Goal: Task Accomplishment & Management: Use online tool/utility

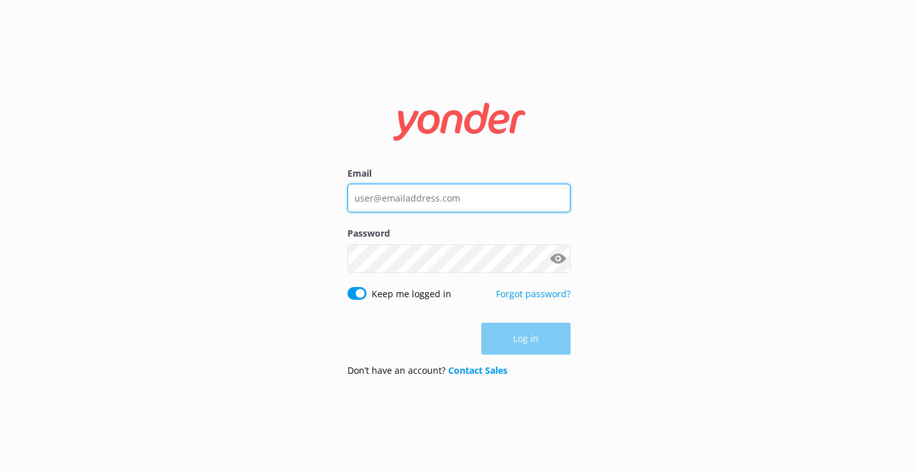
type input "[EMAIL_ADDRESS][DOMAIN_NAME]"
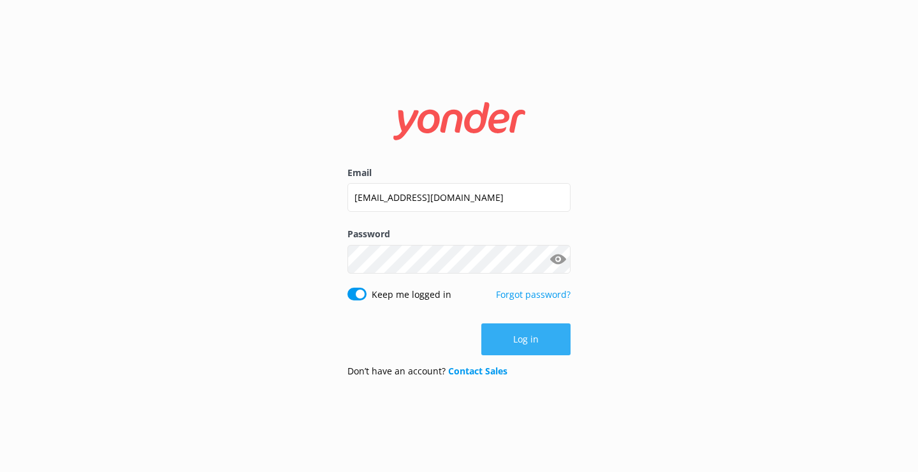
click at [535, 342] on button "Log in" at bounding box center [525, 339] width 89 height 32
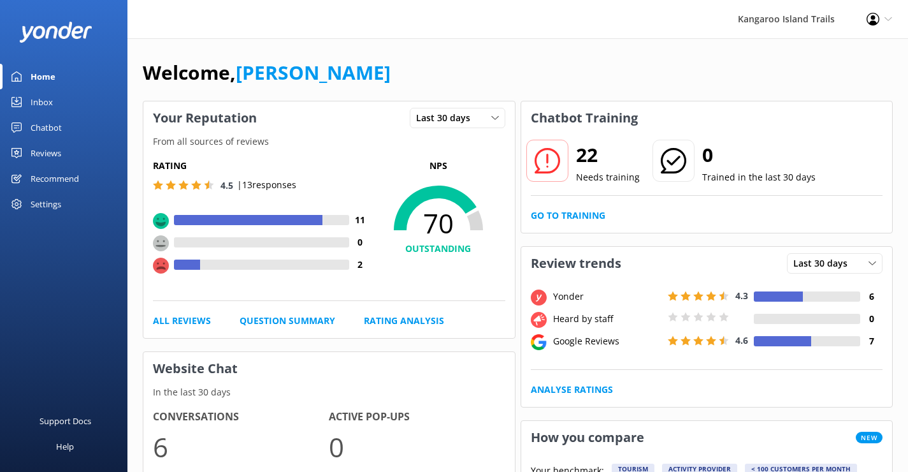
click at [50, 124] on div "Chatbot" at bounding box center [46, 127] width 31 height 25
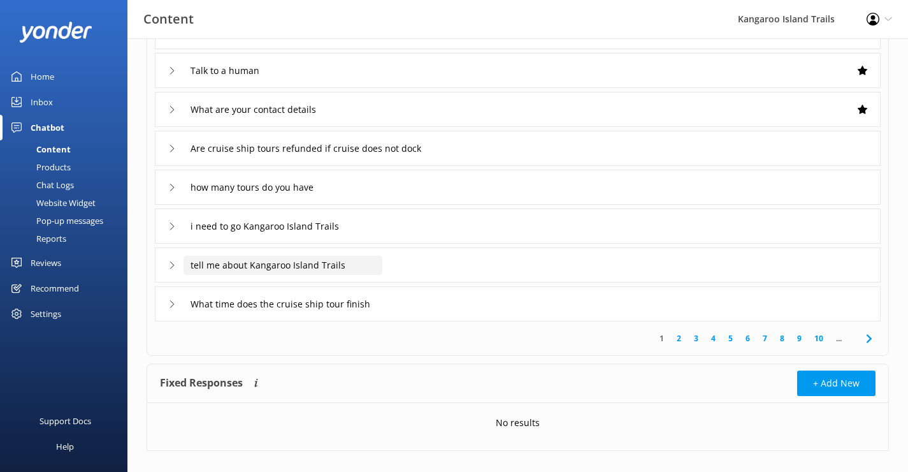
scroll to position [170, 0]
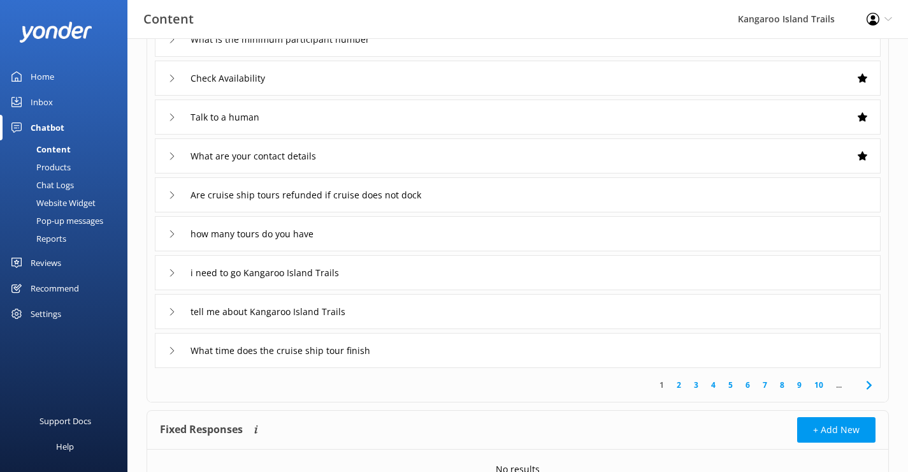
click at [40, 99] on div "Inbox" at bounding box center [42, 101] width 22 height 25
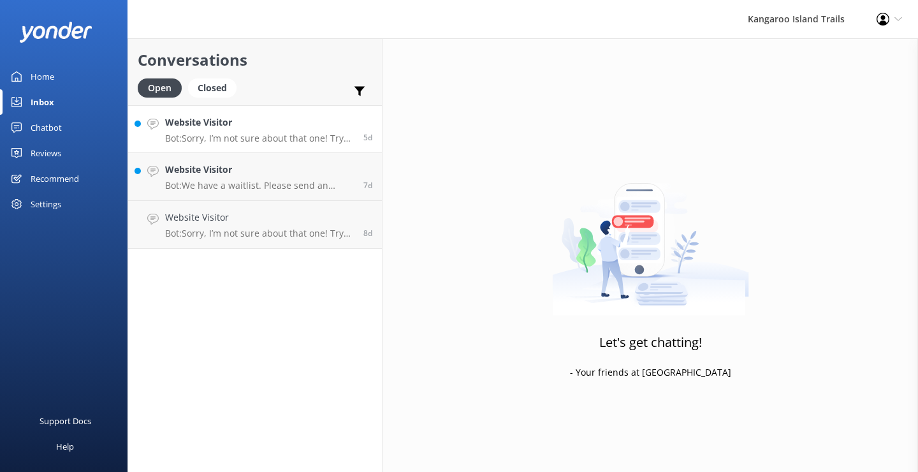
click at [247, 140] on p "Bot: Sorry, I’m not sure about that one! Try asking in a different way, or reac…" at bounding box center [259, 138] width 189 height 11
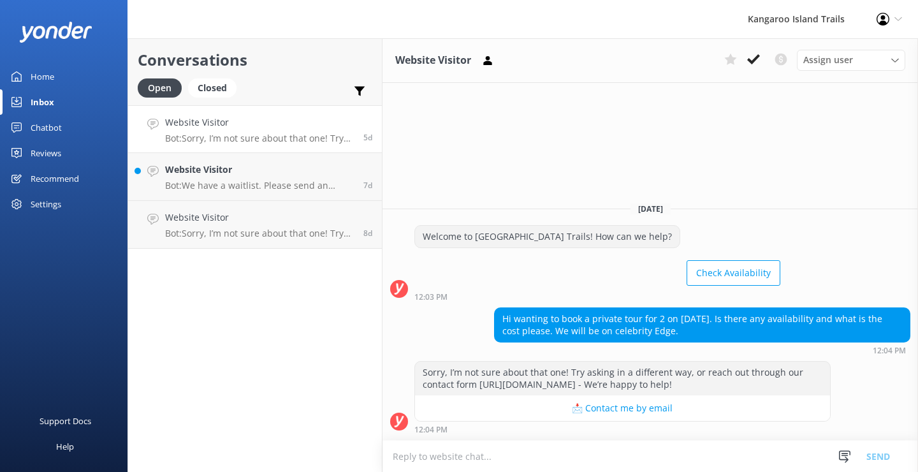
click at [45, 203] on div "Settings" at bounding box center [46, 203] width 31 height 25
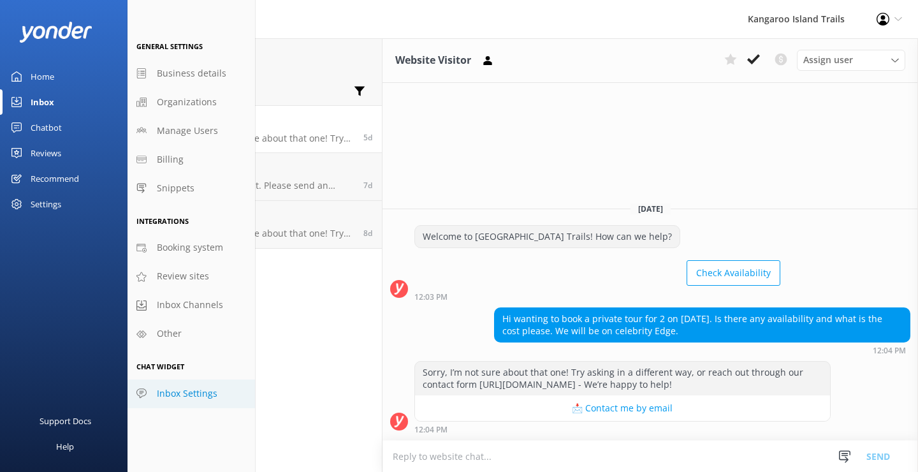
click at [186, 394] on span "Inbox Settings" at bounding box center [187, 393] width 61 height 14
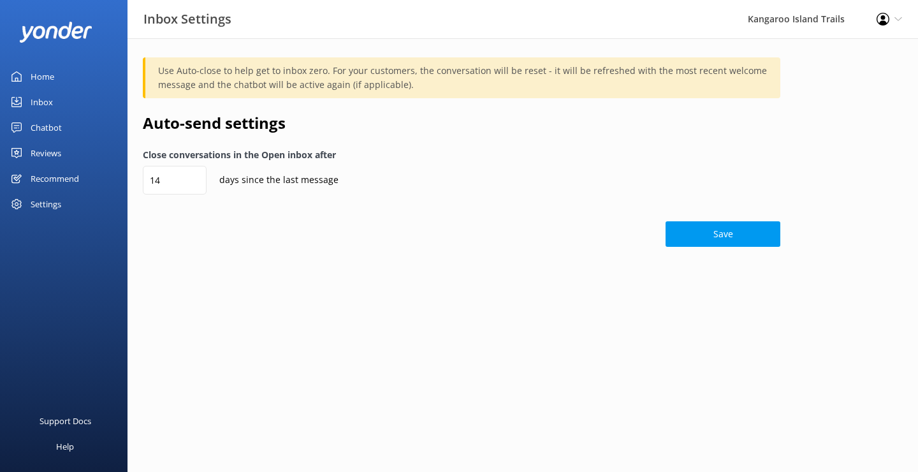
click at [50, 205] on div "Settings" at bounding box center [46, 203] width 31 height 25
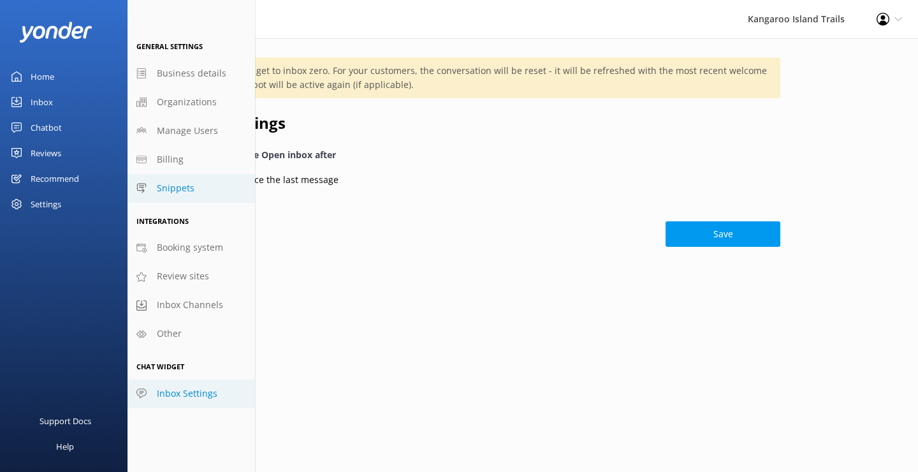
click at [178, 189] on span "Snippets" at bounding box center [176, 188] width 38 height 14
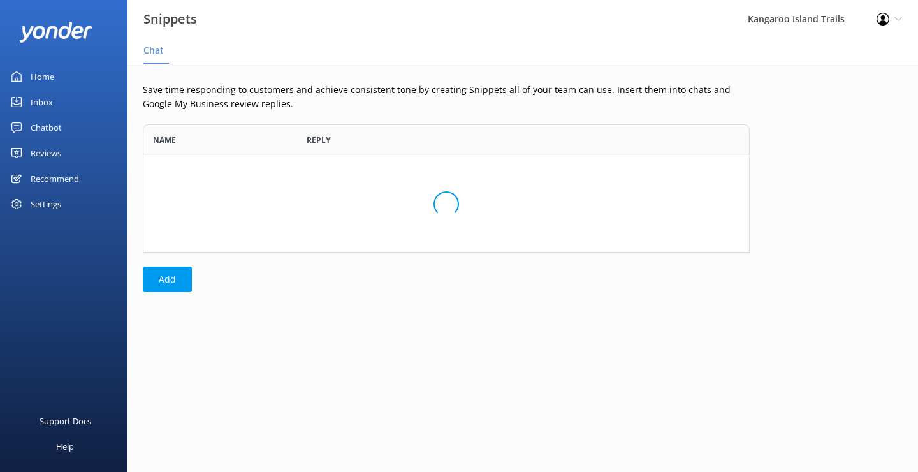
scroll to position [10, 10]
click at [47, 204] on div "Settings" at bounding box center [46, 203] width 31 height 25
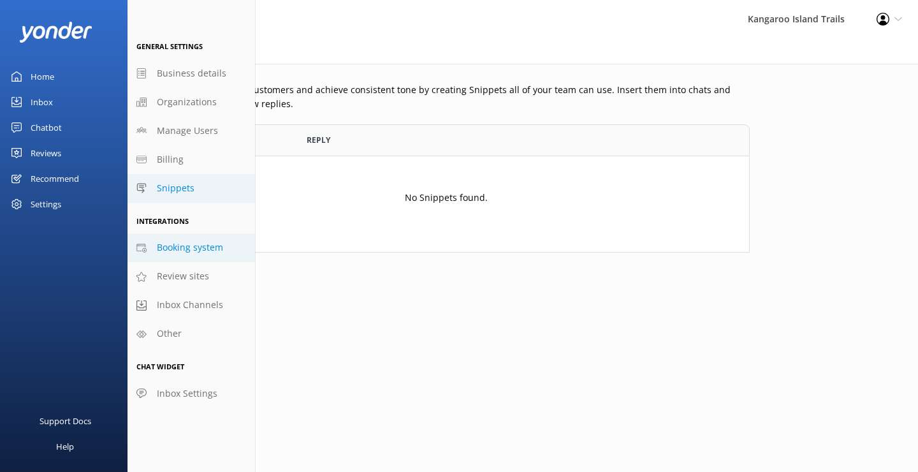
click at [202, 245] on span "Booking system" at bounding box center [190, 247] width 66 height 14
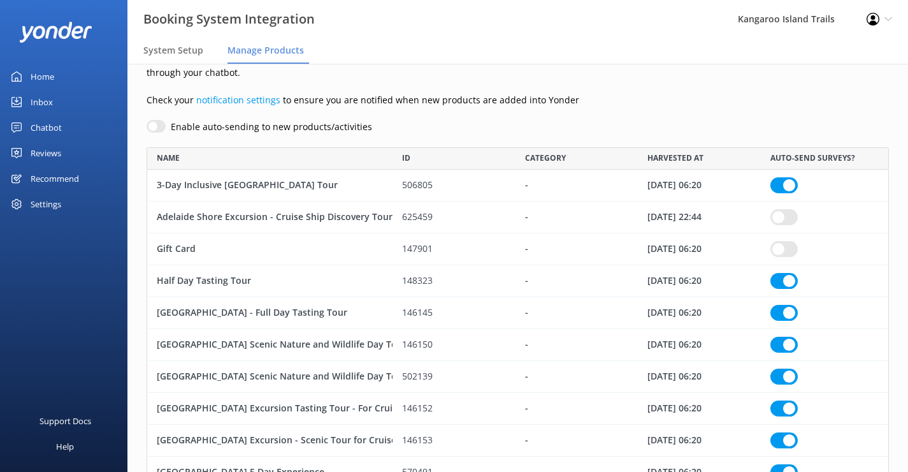
scroll to position [29, 0]
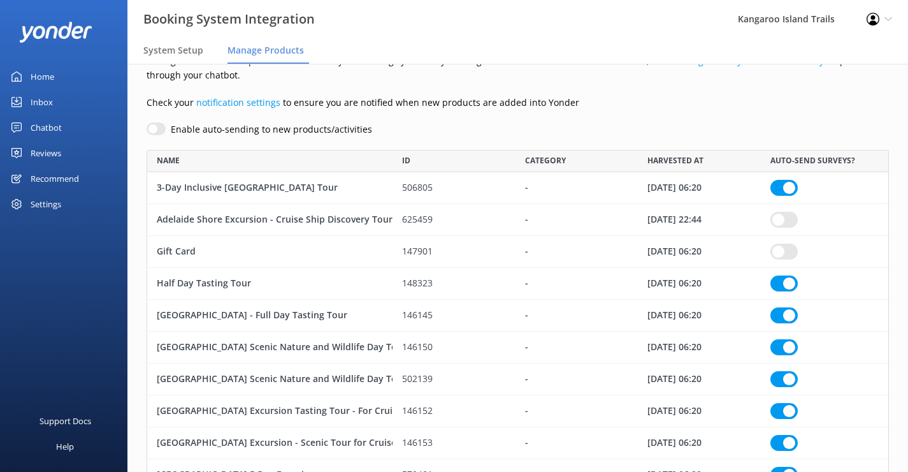
click at [47, 203] on div "Settings" at bounding box center [46, 203] width 31 height 25
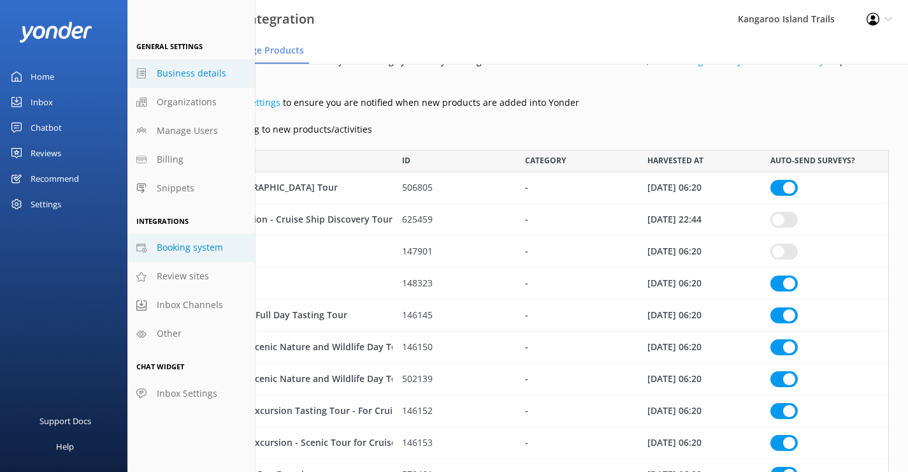
click at [193, 69] on span "Business details" at bounding box center [191, 73] width 69 height 14
select select "[GEOGRAPHIC_DATA]/[GEOGRAPHIC_DATA]"
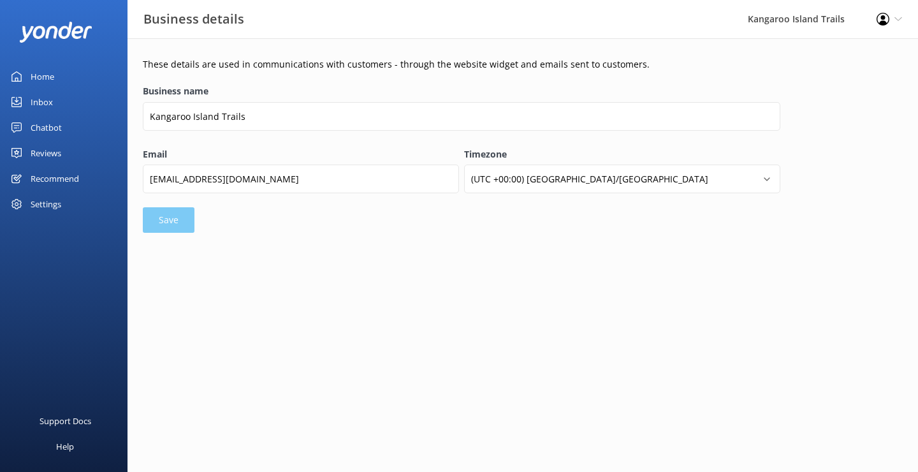
click at [52, 206] on div "Settings" at bounding box center [46, 203] width 31 height 25
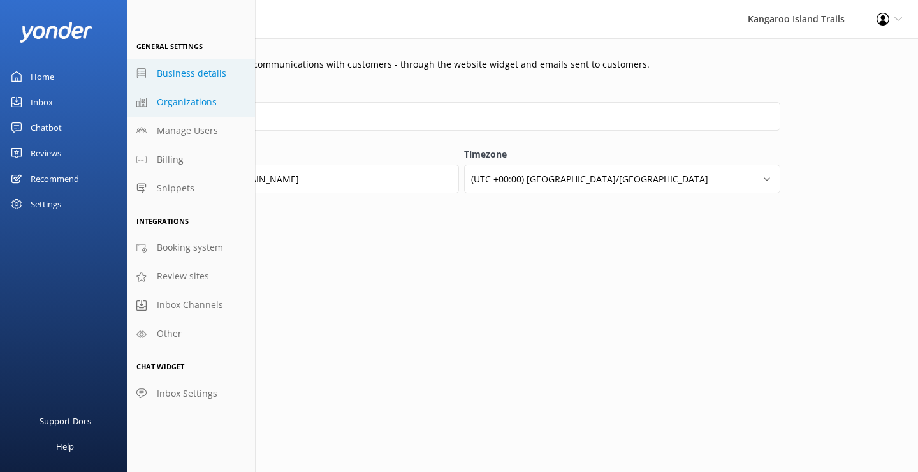
click at [177, 103] on span "Organizations" at bounding box center [187, 102] width 60 height 14
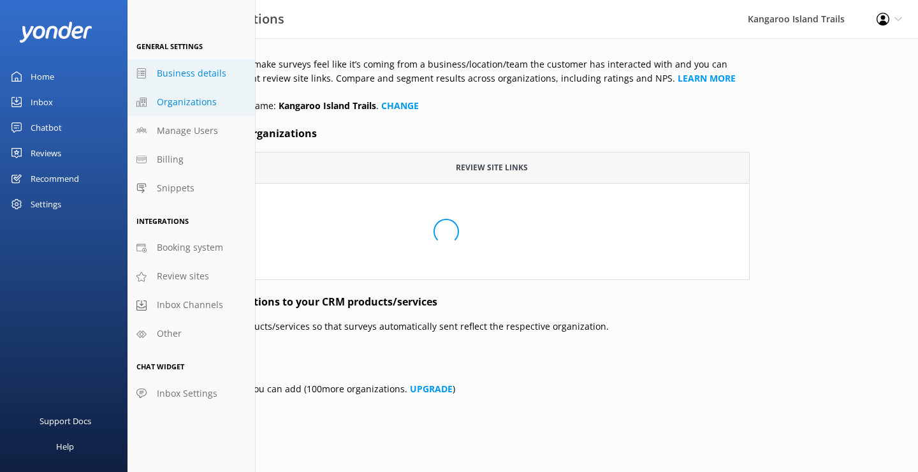
scroll to position [10, 10]
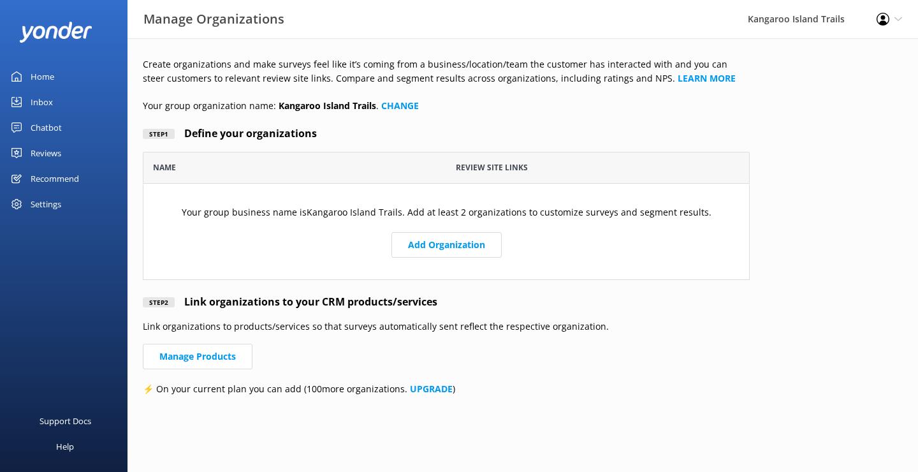
click at [42, 205] on div "Settings" at bounding box center [46, 203] width 31 height 25
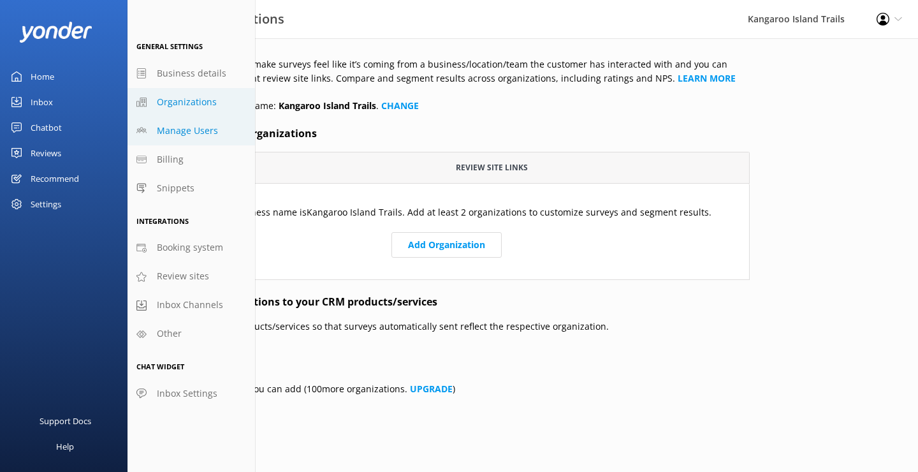
click at [181, 132] on span "Manage Users" at bounding box center [187, 131] width 61 height 14
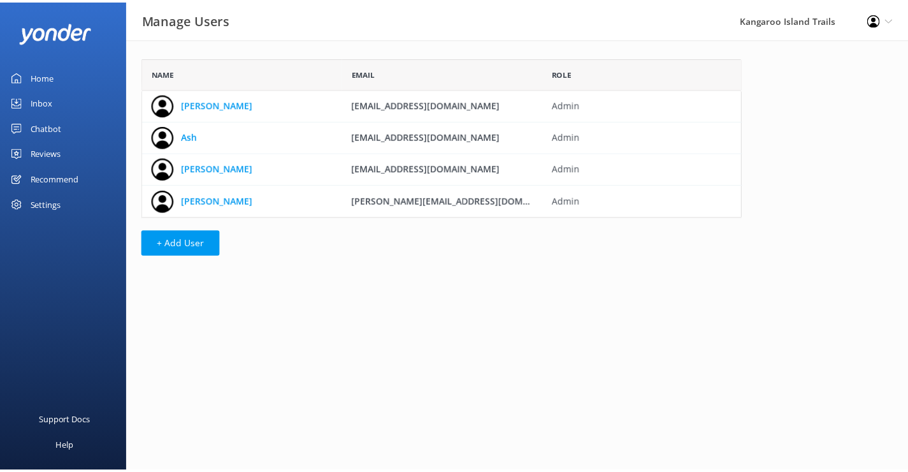
scroll to position [150, 597]
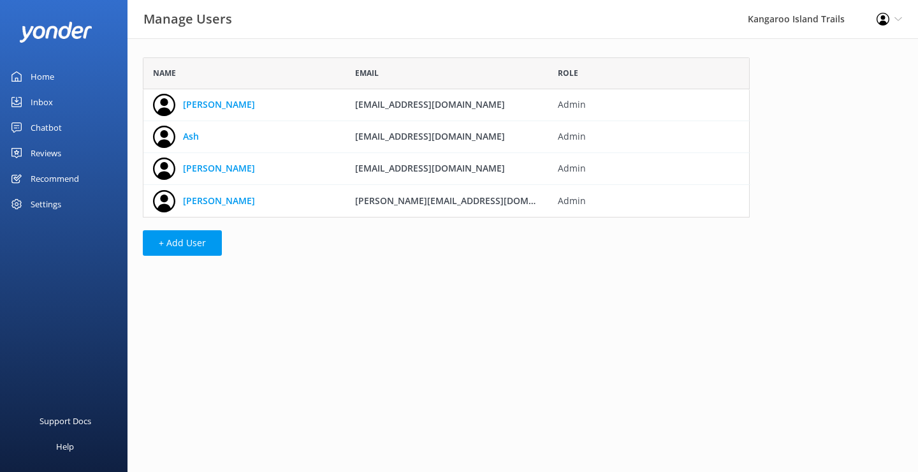
click at [45, 74] on div "Home" at bounding box center [43, 76] width 24 height 25
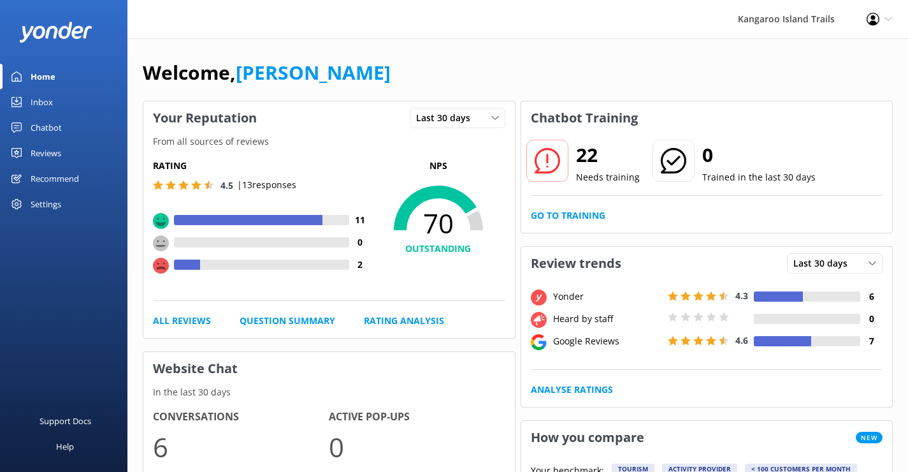
click at [41, 201] on div "Settings" at bounding box center [46, 203] width 31 height 25
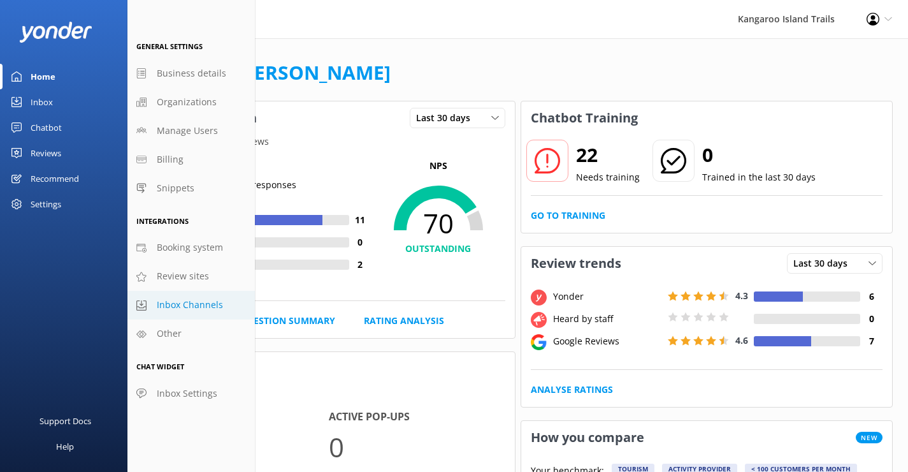
click at [208, 303] on span "Inbox Channels" at bounding box center [190, 305] width 66 height 14
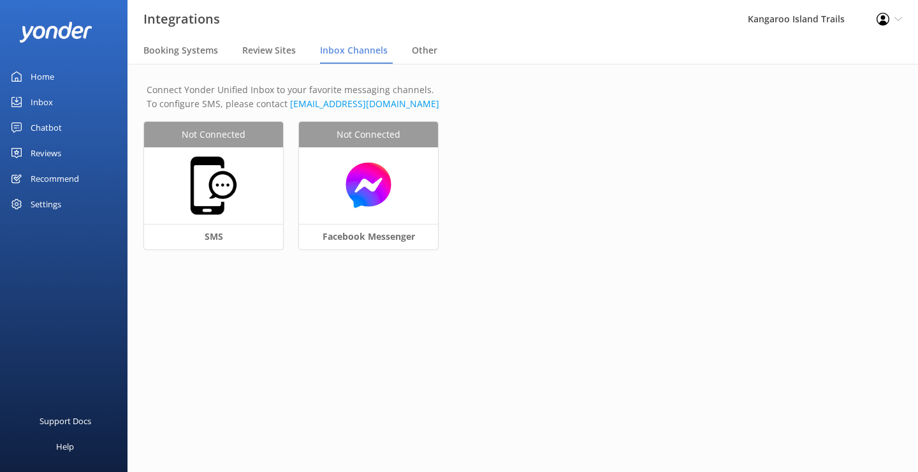
click at [47, 205] on div "Settings" at bounding box center [46, 203] width 31 height 25
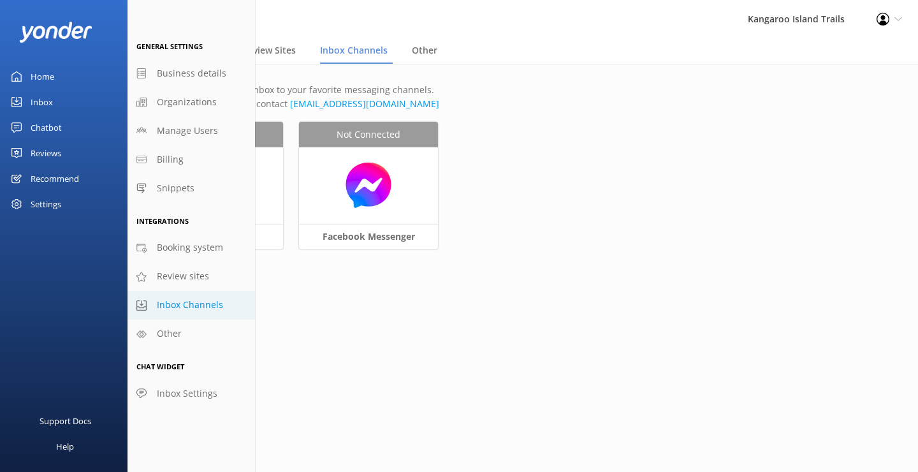
click at [45, 122] on div "Chatbot" at bounding box center [46, 127] width 31 height 25
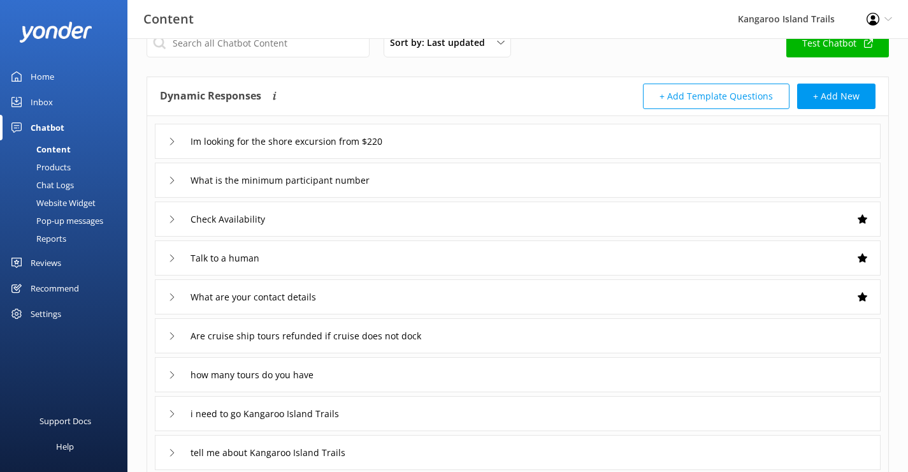
scroll to position [75, 0]
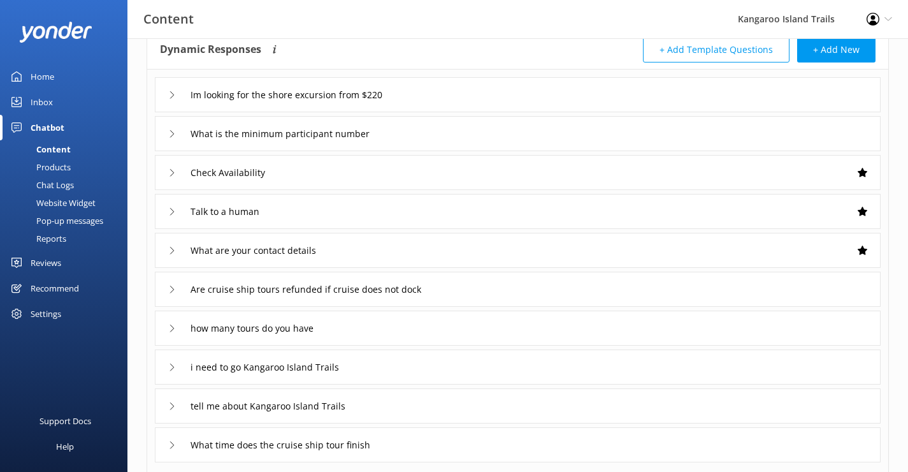
click at [62, 200] on div "Website Widget" at bounding box center [52, 203] width 88 height 18
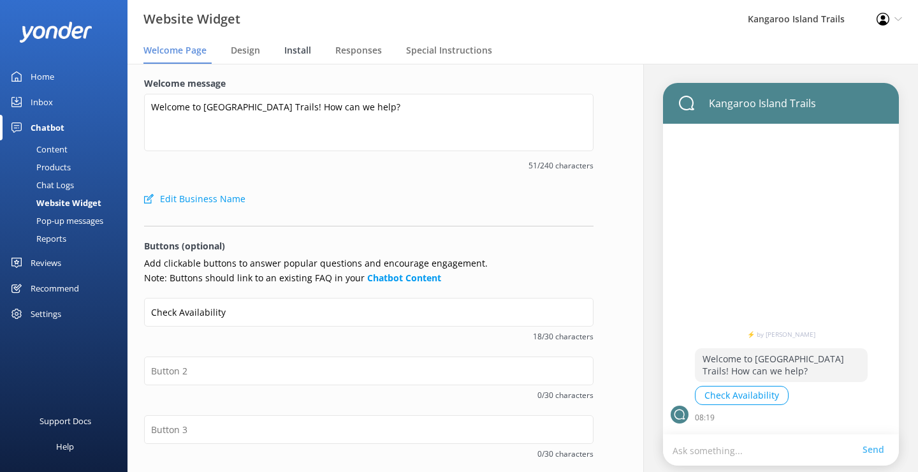
click at [296, 52] on span "Install" at bounding box center [297, 50] width 27 height 13
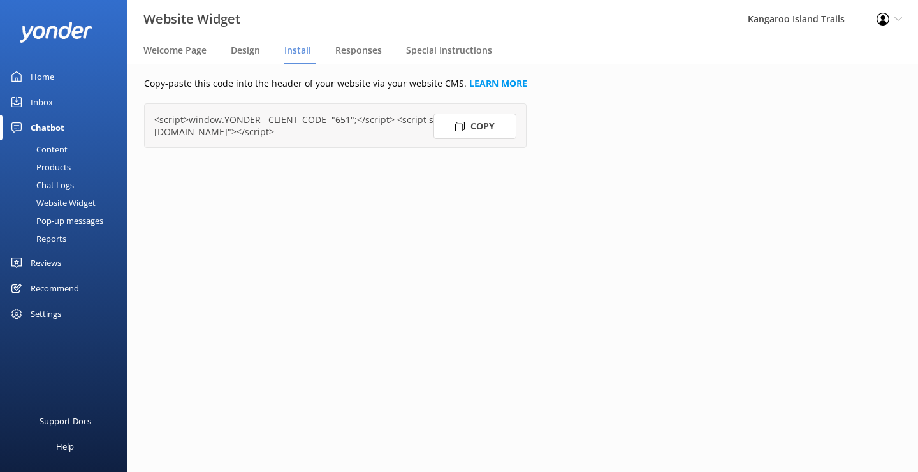
click at [476, 124] on button "Copy" at bounding box center [474, 125] width 83 height 25
click at [52, 151] on div "Content" at bounding box center [38, 149] width 60 height 18
